Goal: Find specific page/section: Find specific page/section

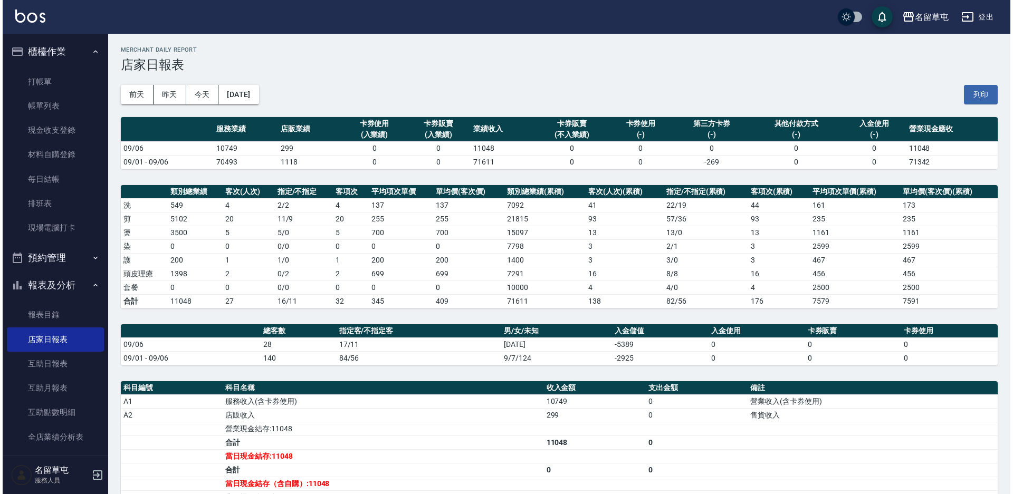
scroll to position [158, 0]
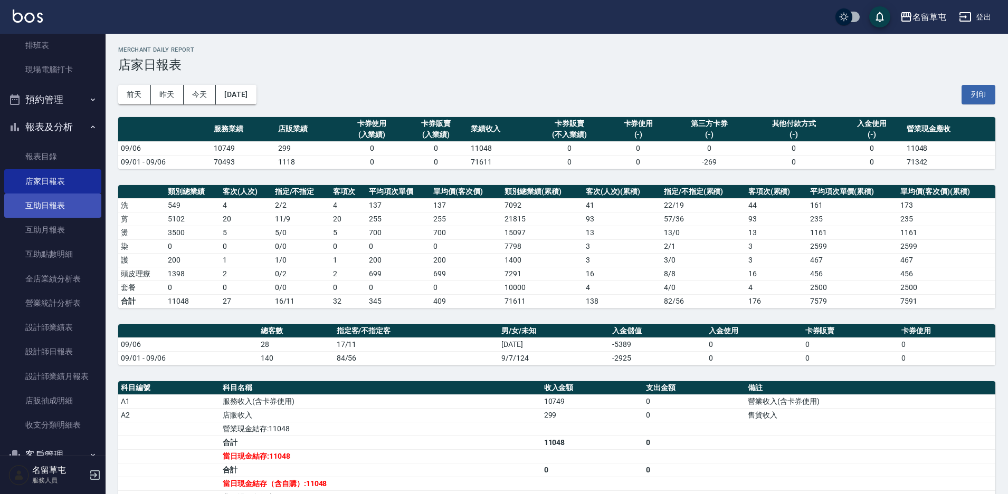
click at [41, 194] on link "互助日報表" at bounding box center [52, 206] width 97 height 24
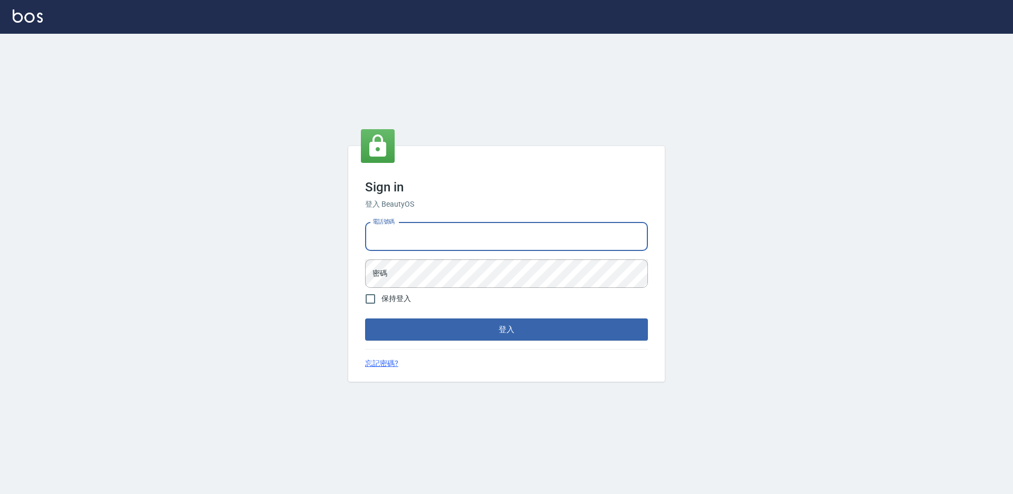
click at [487, 226] on input "電話號碼" at bounding box center [506, 237] width 283 height 28
type input "2306457"
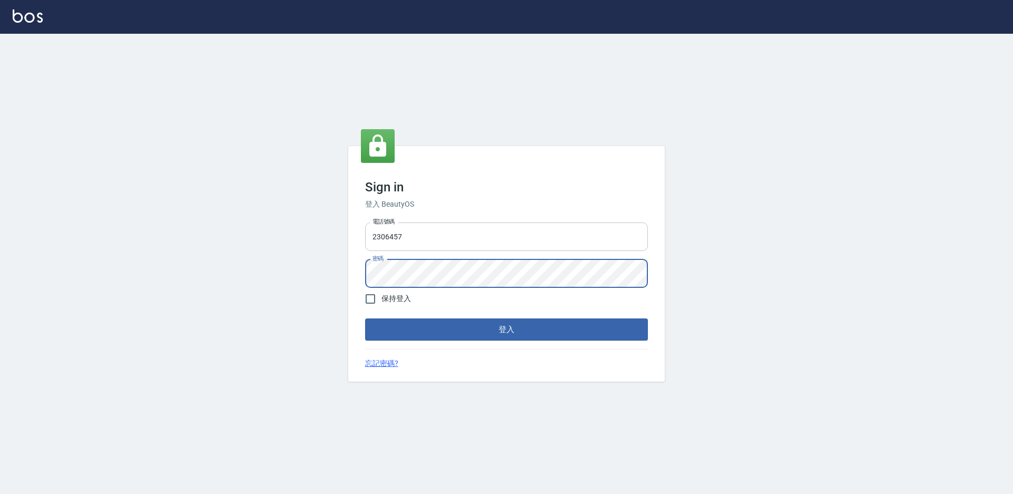
click at [365, 319] on button "登入" at bounding box center [506, 330] width 283 height 22
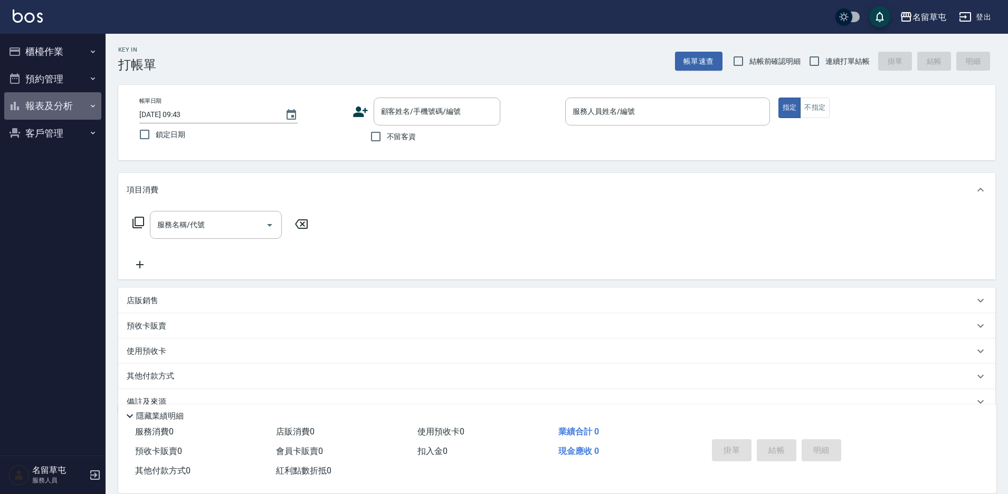
click at [56, 112] on button "報表及分析" at bounding box center [52, 105] width 97 height 27
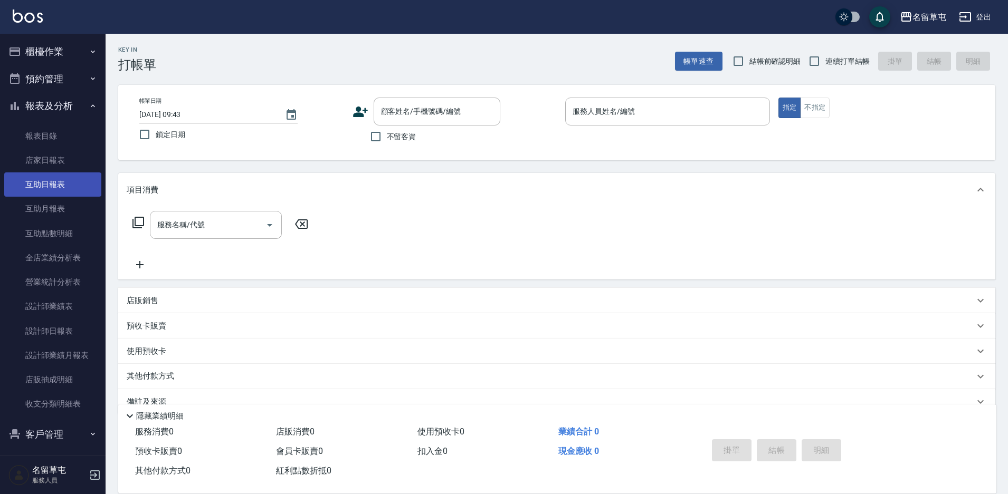
click at [53, 186] on link "互助日報表" at bounding box center [52, 185] width 97 height 24
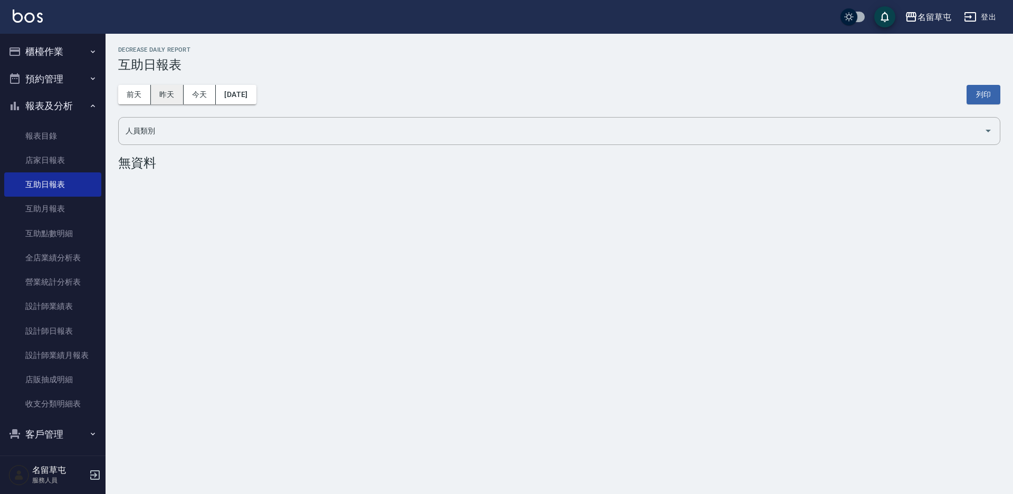
click at [176, 98] on button "昨天" at bounding box center [167, 95] width 33 height 20
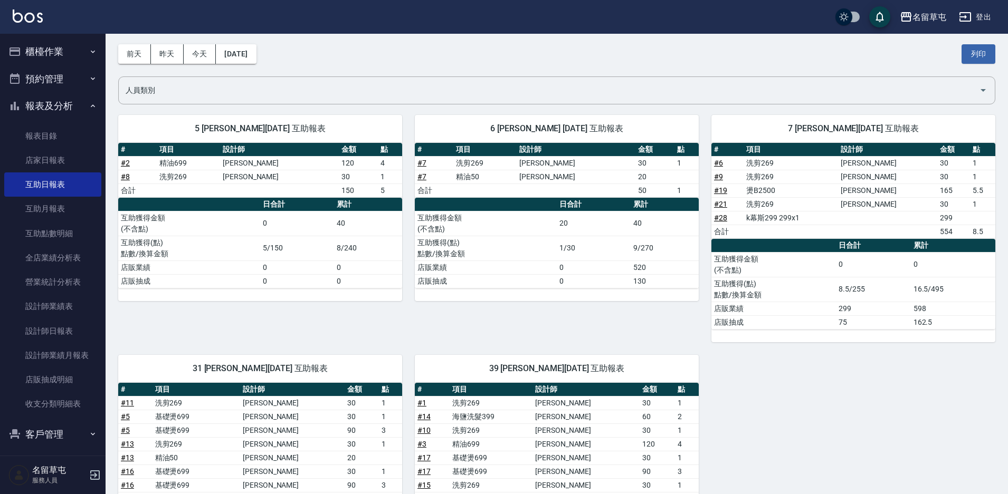
scroll to position [40, 0]
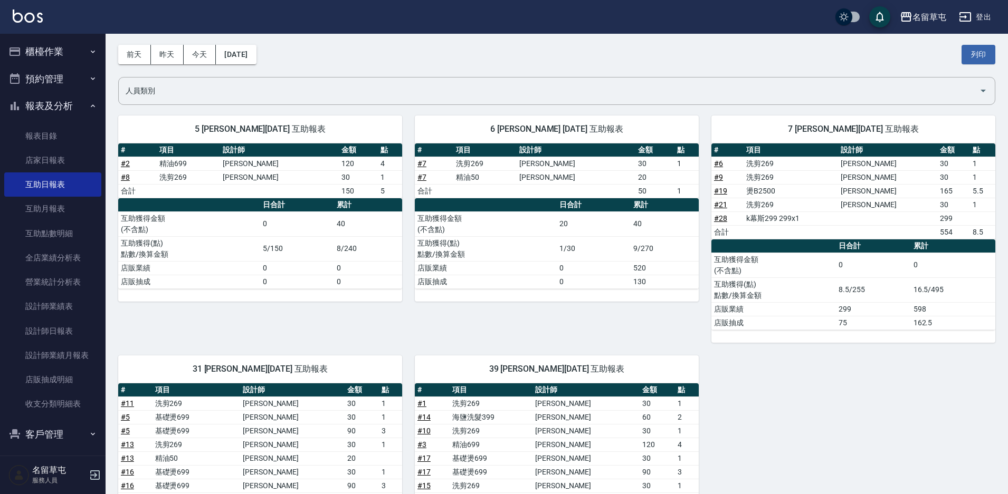
click at [32, 60] on button "櫃檯作業" at bounding box center [52, 51] width 97 height 27
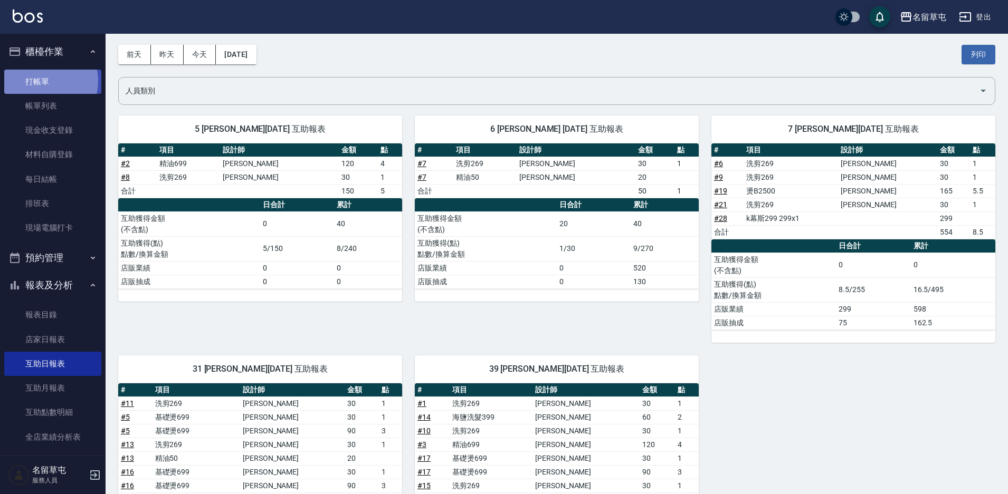
click at [37, 81] on link "打帳單" at bounding box center [52, 82] width 97 height 24
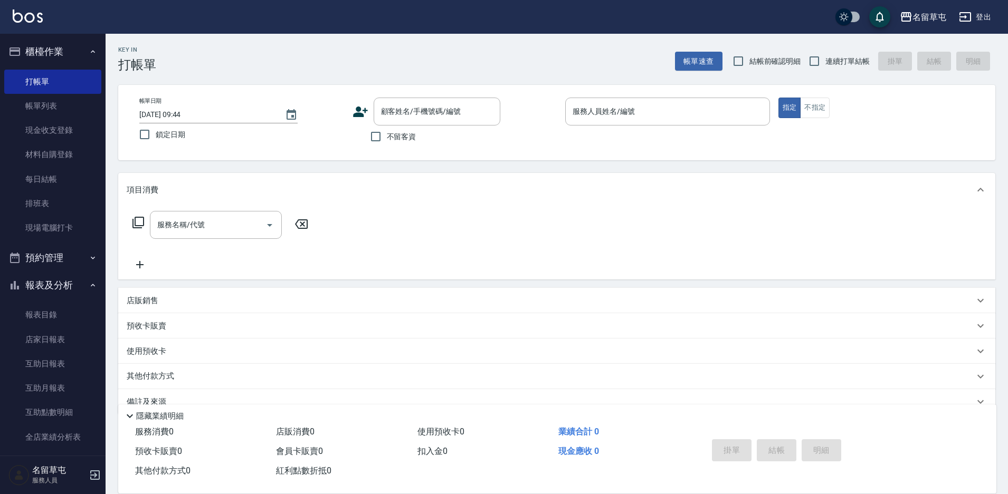
drag, startPoint x: 702, startPoint y: 250, endPoint x: 663, endPoint y: 222, distance: 48.2
click at [691, 251] on div "服務名稱/代號 服務名稱/代號" at bounding box center [556, 243] width 877 height 73
